Goal: Task Accomplishment & Management: Use online tool/utility

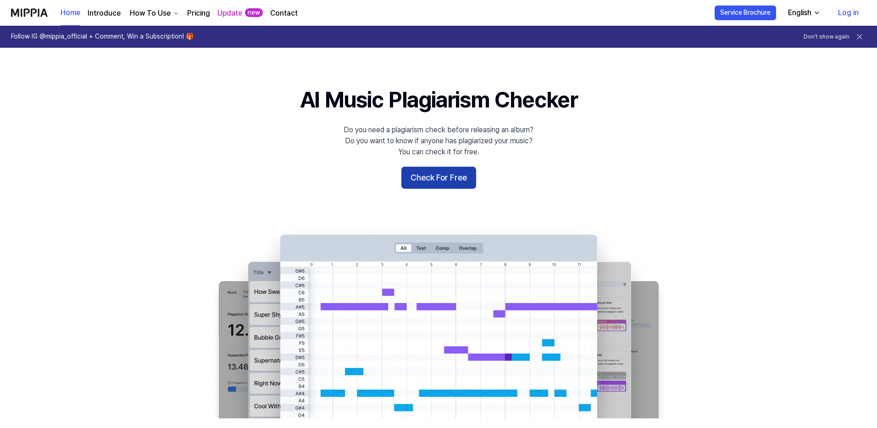
click at [436, 178] on button "Check For Free" at bounding box center [438, 178] width 75 height 22
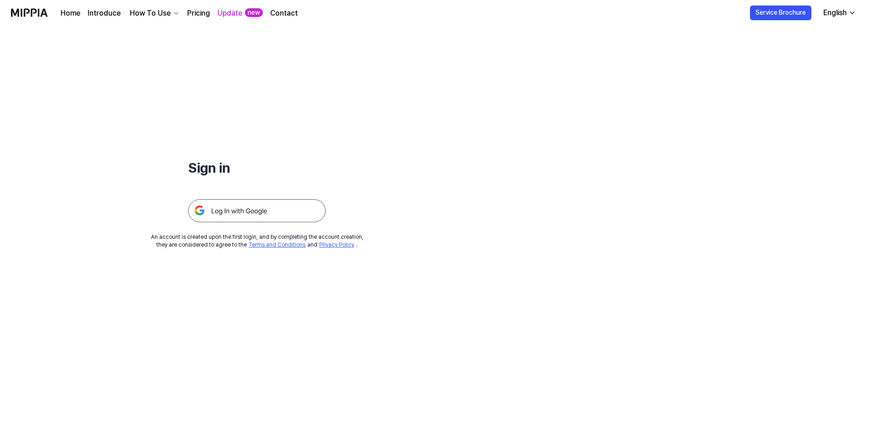
click at [261, 212] on img at bounding box center [257, 210] width 138 height 23
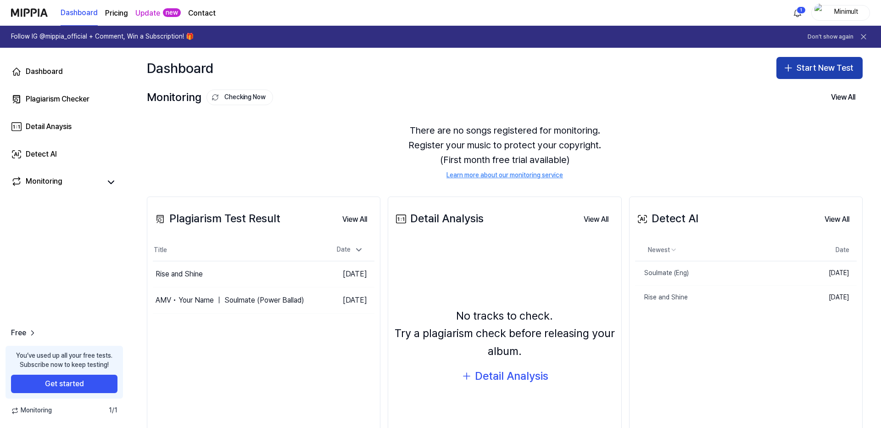
click at [806, 73] on button "Start New Test" at bounding box center [819, 68] width 86 height 22
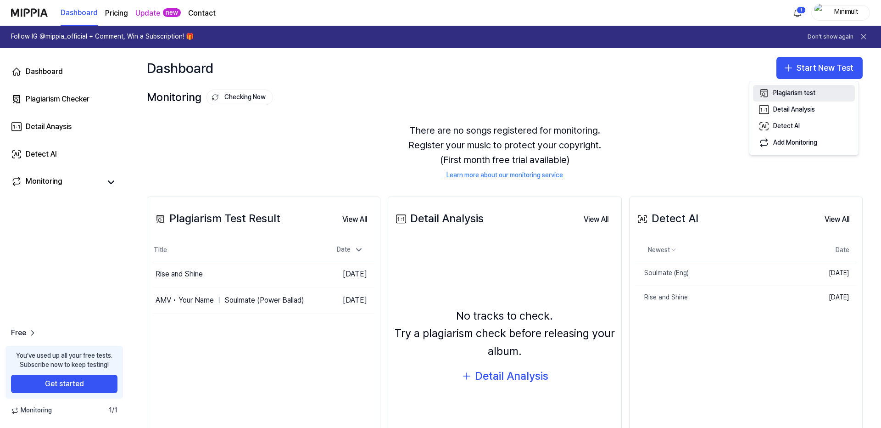
click at [798, 93] on div "Plagiarism test" at bounding box center [794, 93] width 42 height 9
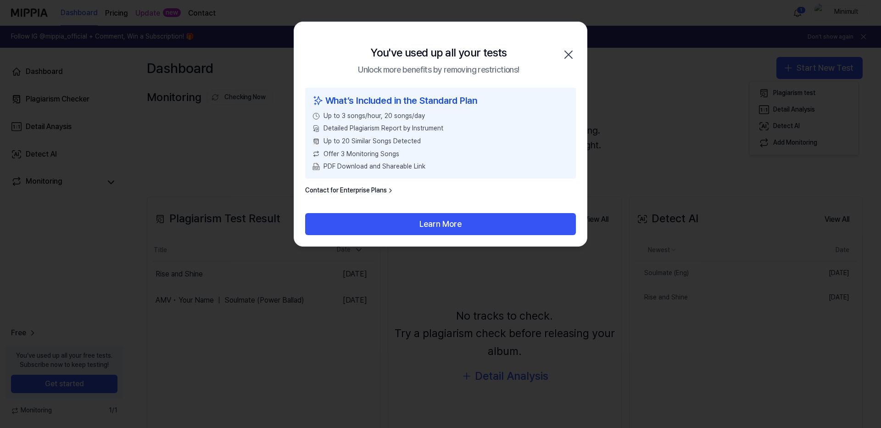
click at [571, 54] on icon "button" at bounding box center [568, 54] width 15 height 15
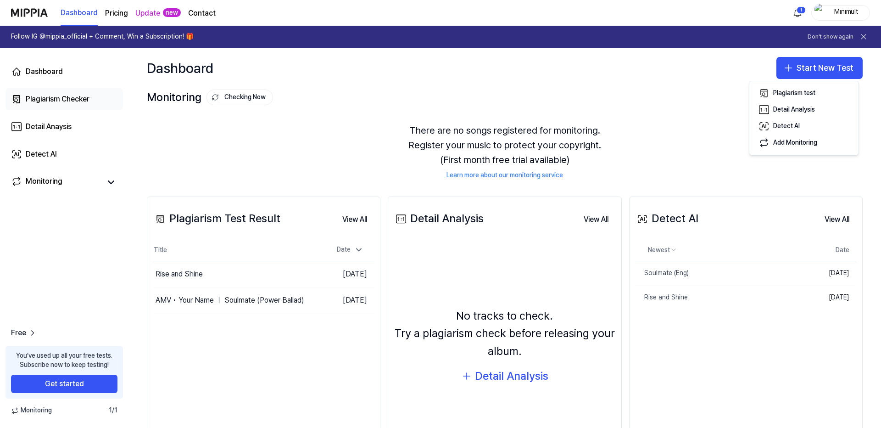
click at [58, 95] on div "Plagiarism Checker" at bounding box center [58, 99] width 64 height 11
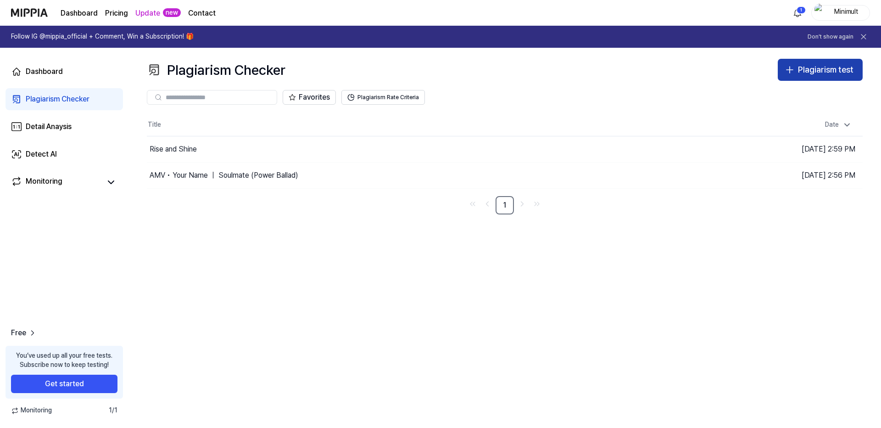
click at [803, 71] on div "Plagiarism test" at bounding box center [826, 69] width 56 height 13
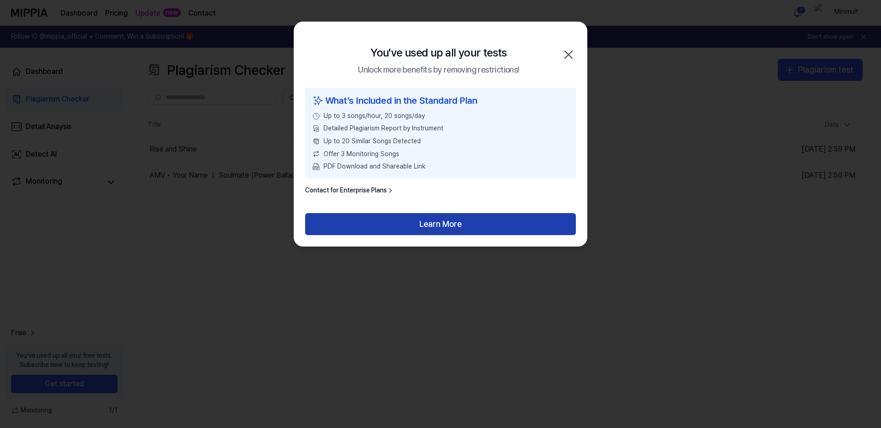
click at [447, 222] on button "Learn More" at bounding box center [440, 224] width 271 height 22
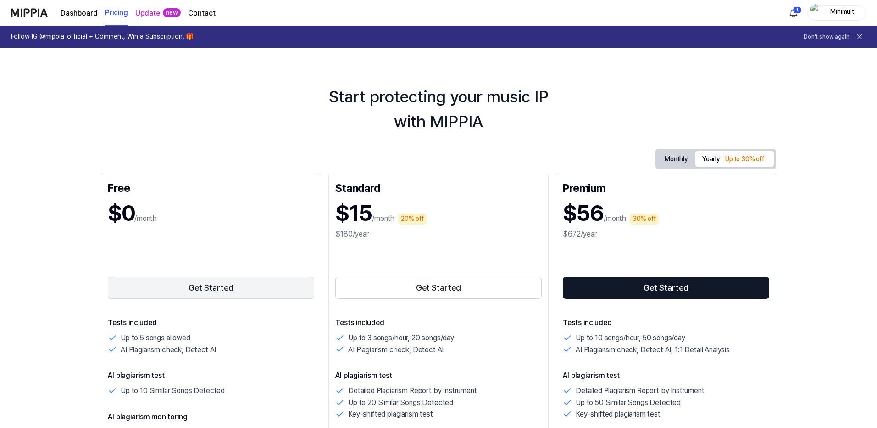
click at [203, 285] on button "Get Started" at bounding box center [211, 288] width 206 height 22
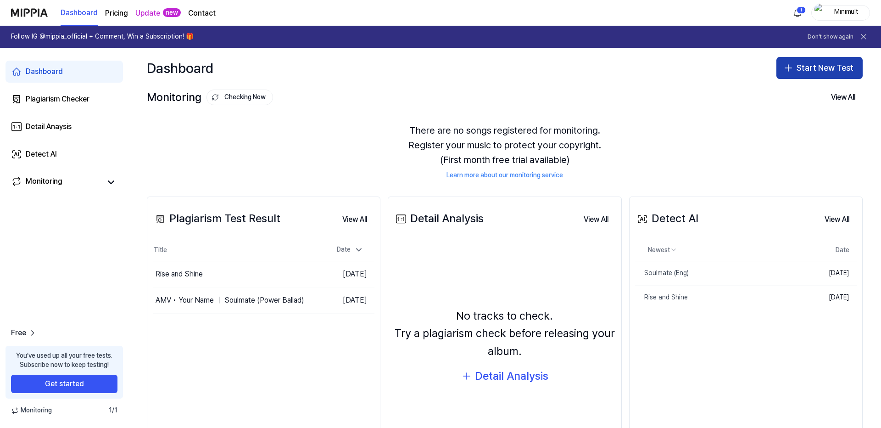
click at [832, 68] on button "Start New Test" at bounding box center [819, 68] width 86 height 22
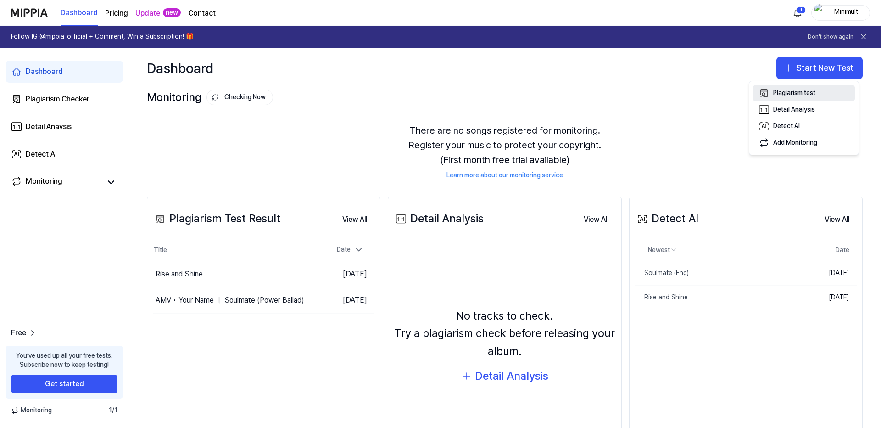
click at [794, 94] on div "Plagiarism test" at bounding box center [794, 93] width 42 height 9
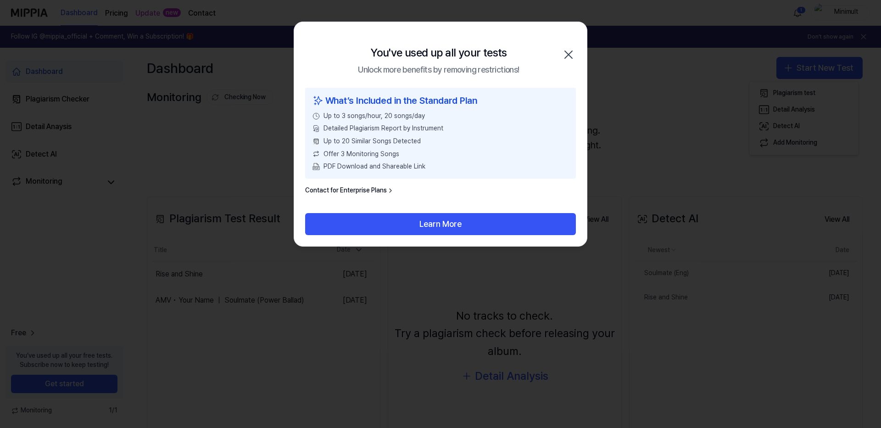
click at [572, 56] on icon "button" at bounding box center [568, 54] width 15 height 15
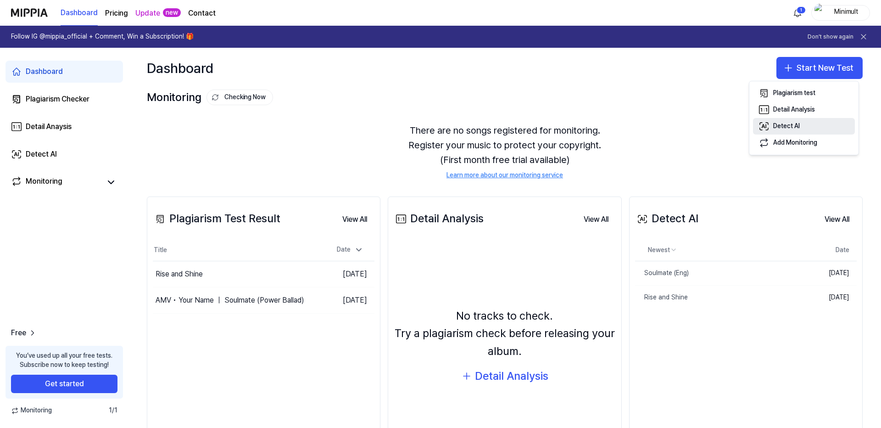
click at [795, 121] on button "Detect AI" at bounding box center [804, 126] width 102 height 17
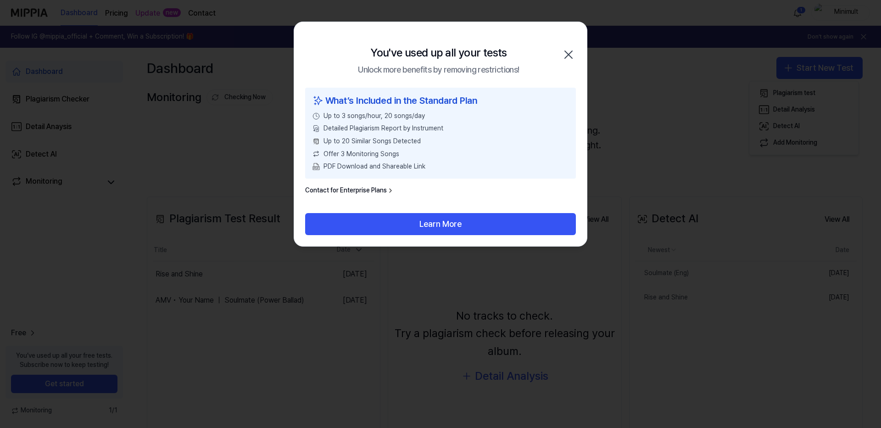
click at [567, 46] on div "You've used up all your tests Unlock more benefits by removing restrictions! Cl…" at bounding box center [440, 55] width 293 height 66
click at [567, 57] on icon "button" at bounding box center [568, 54] width 15 height 15
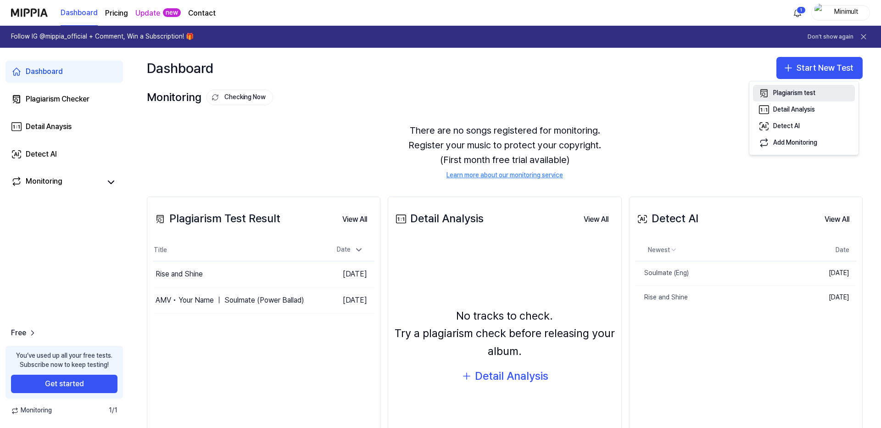
click at [815, 94] on div "Plagiarism test" at bounding box center [794, 93] width 42 height 9
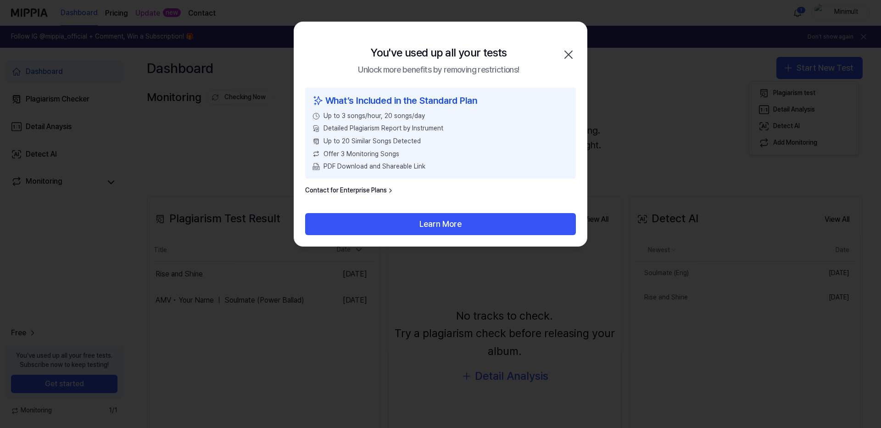
click at [569, 56] on icon "button" at bounding box center [568, 54] width 7 height 7
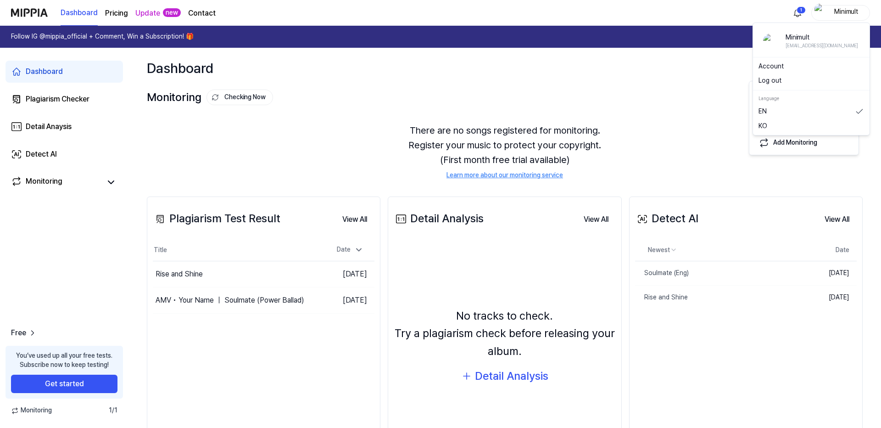
click at [846, 11] on div "Minimult" at bounding box center [846, 12] width 36 height 10
click at [771, 81] on button "Log out" at bounding box center [811, 80] width 106 height 9
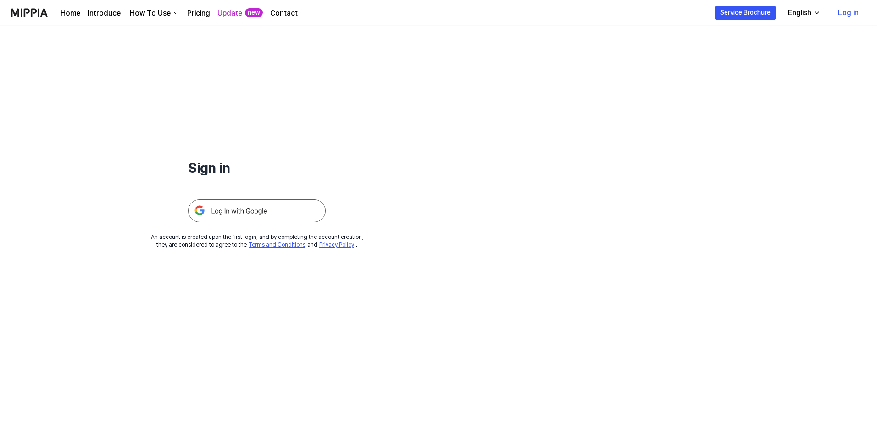
click at [852, 17] on link "Log in" at bounding box center [848, 13] width 35 height 26
click at [259, 211] on img at bounding box center [257, 210] width 138 height 23
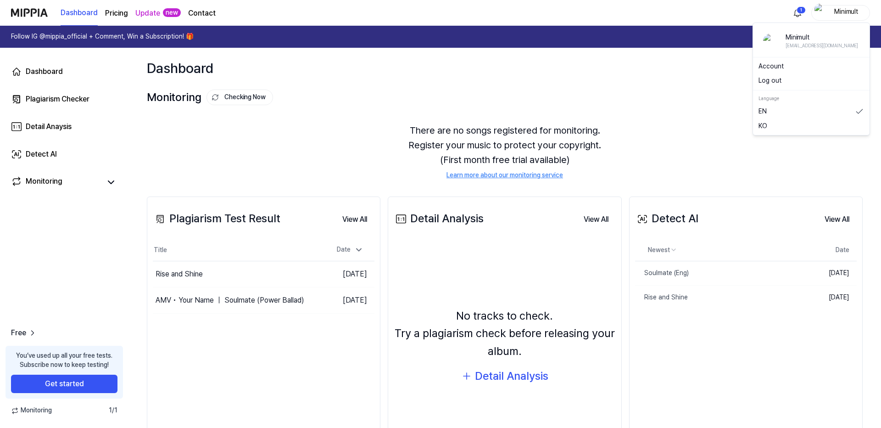
click at [841, 13] on div "Minimult" at bounding box center [846, 12] width 36 height 10
click at [770, 78] on button "Log out" at bounding box center [811, 80] width 106 height 9
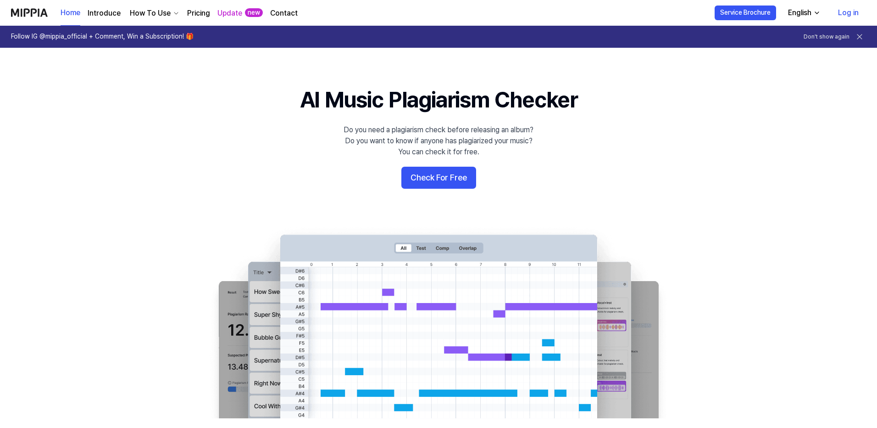
click at [478, 164] on 배너 "AI Music Plagiarism Checker Do you need a plagiarism check before releasing an …" at bounding box center [438, 250] width 661 height 333
click at [458, 178] on button "Check For Free" at bounding box center [438, 178] width 75 height 22
